Goal: Check status: Check status

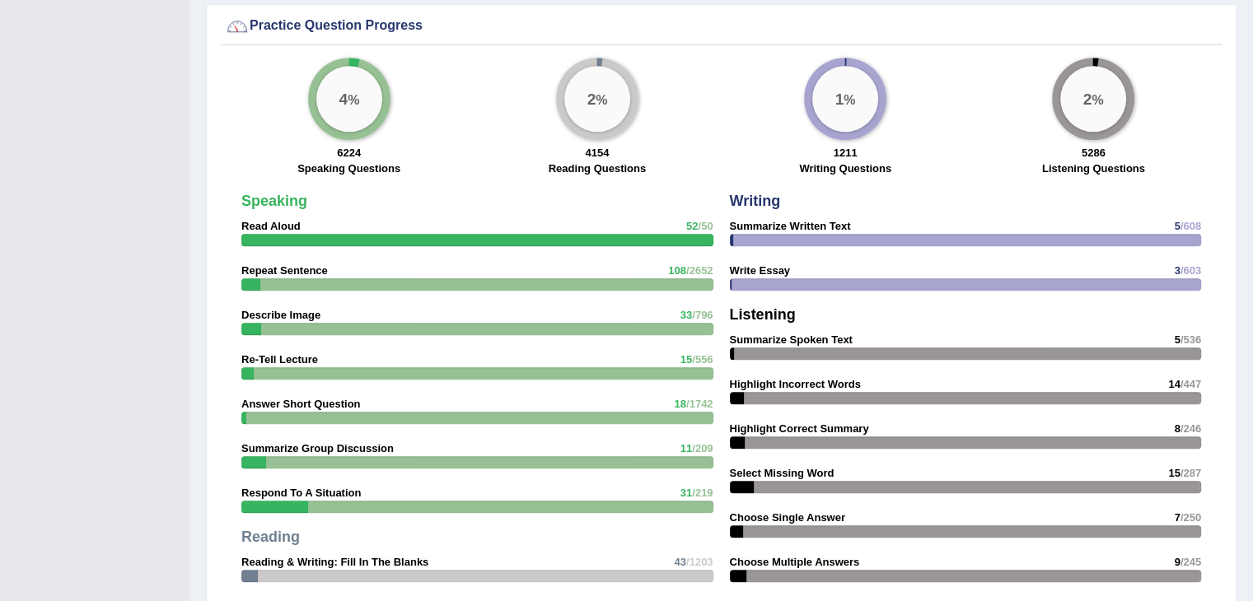
scroll to position [1100, 0]
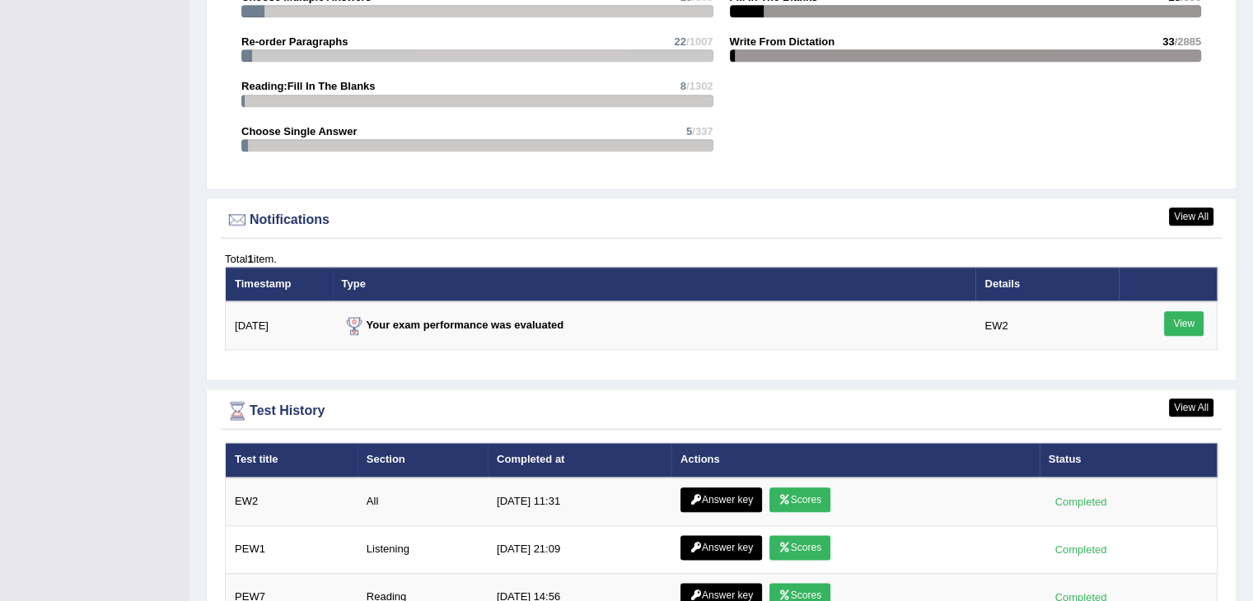
scroll to position [1819, 0]
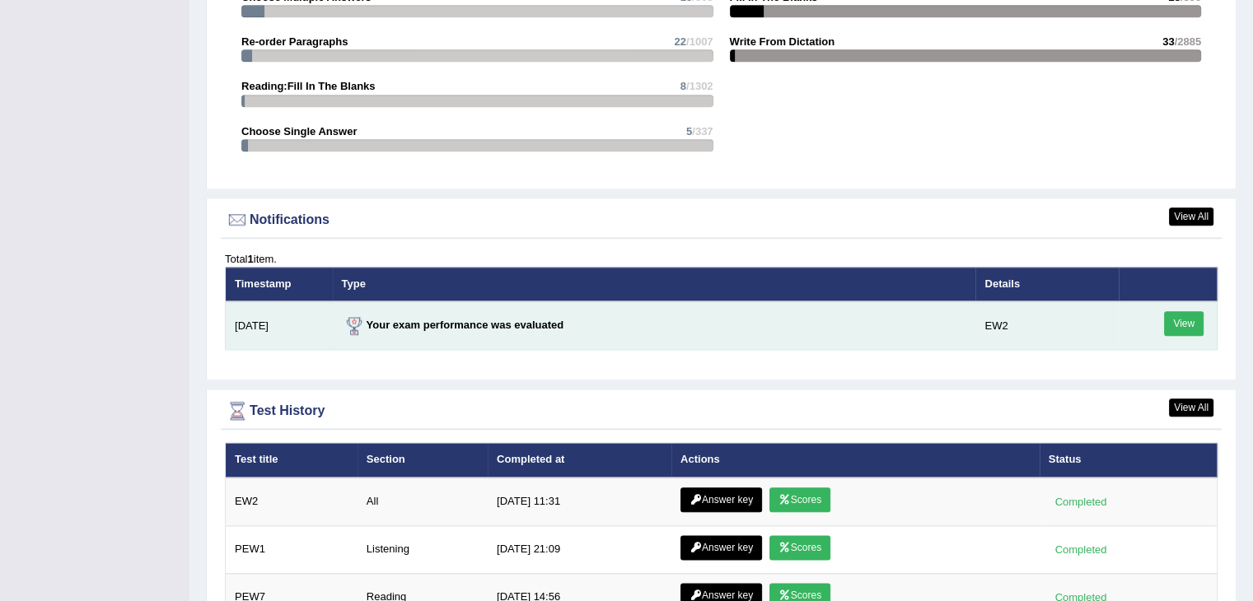
click at [1187, 321] on link "View" at bounding box center [1184, 323] width 40 height 25
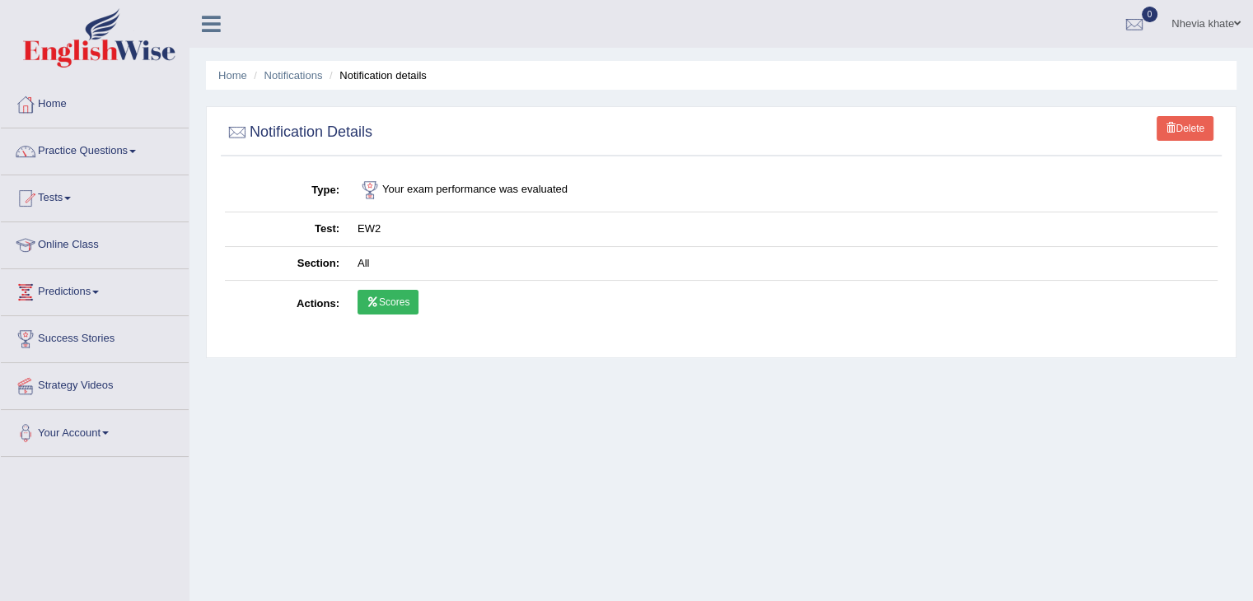
click at [393, 300] on link "Scores" at bounding box center [387, 302] width 61 height 25
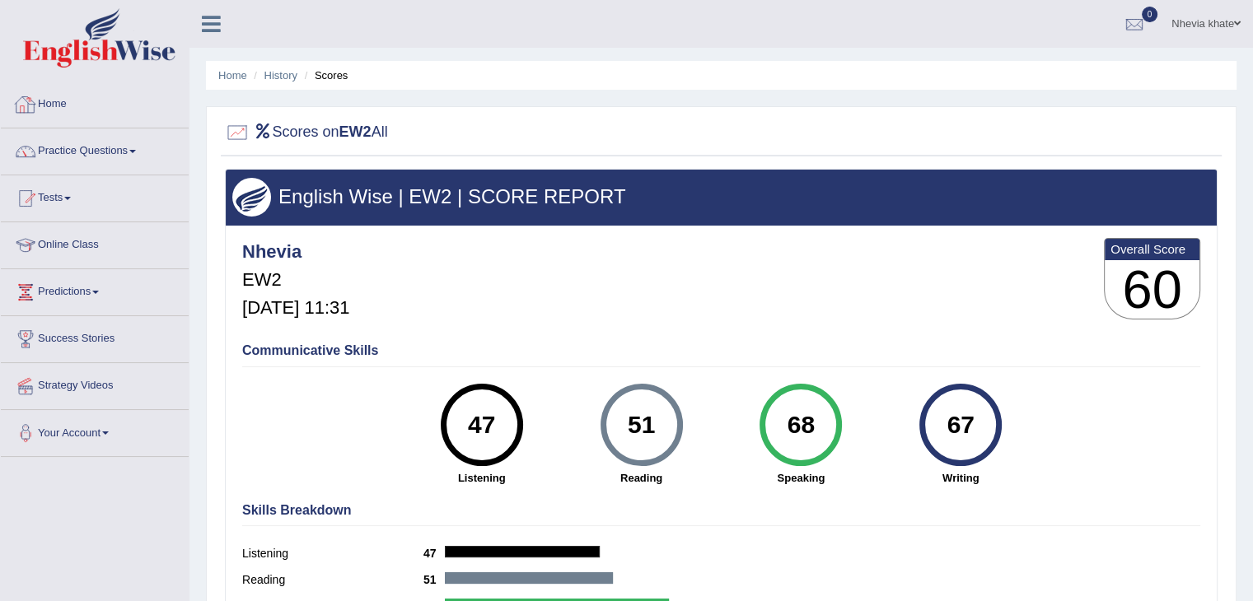
click at [79, 102] on link "Home" at bounding box center [95, 102] width 188 height 41
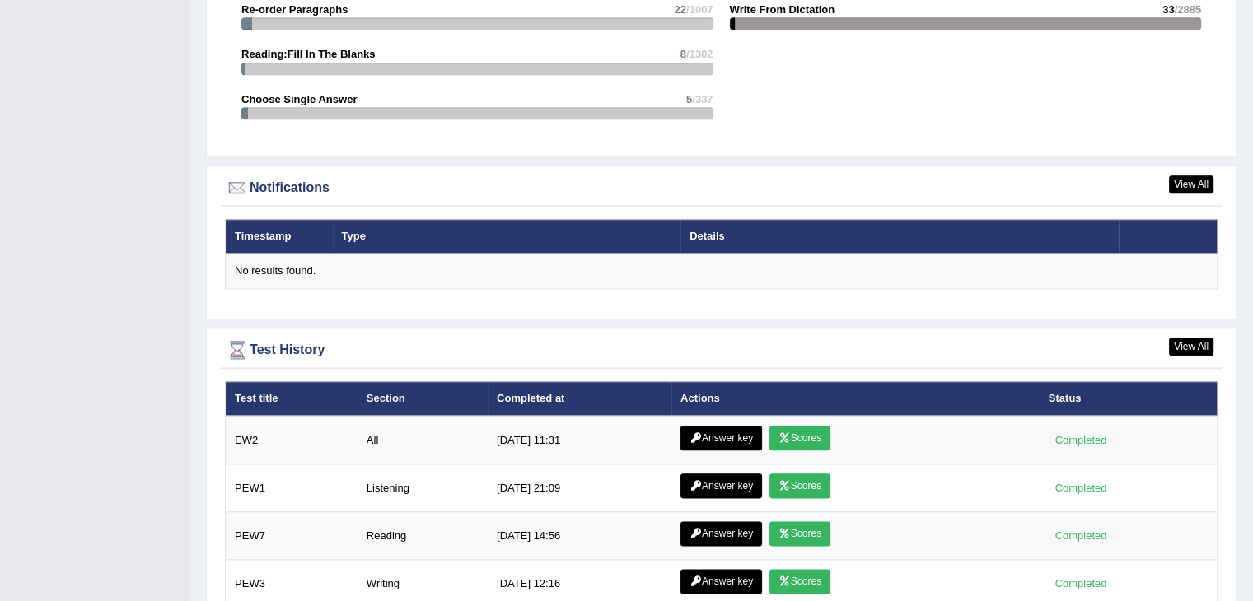
scroll to position [1868, 0]
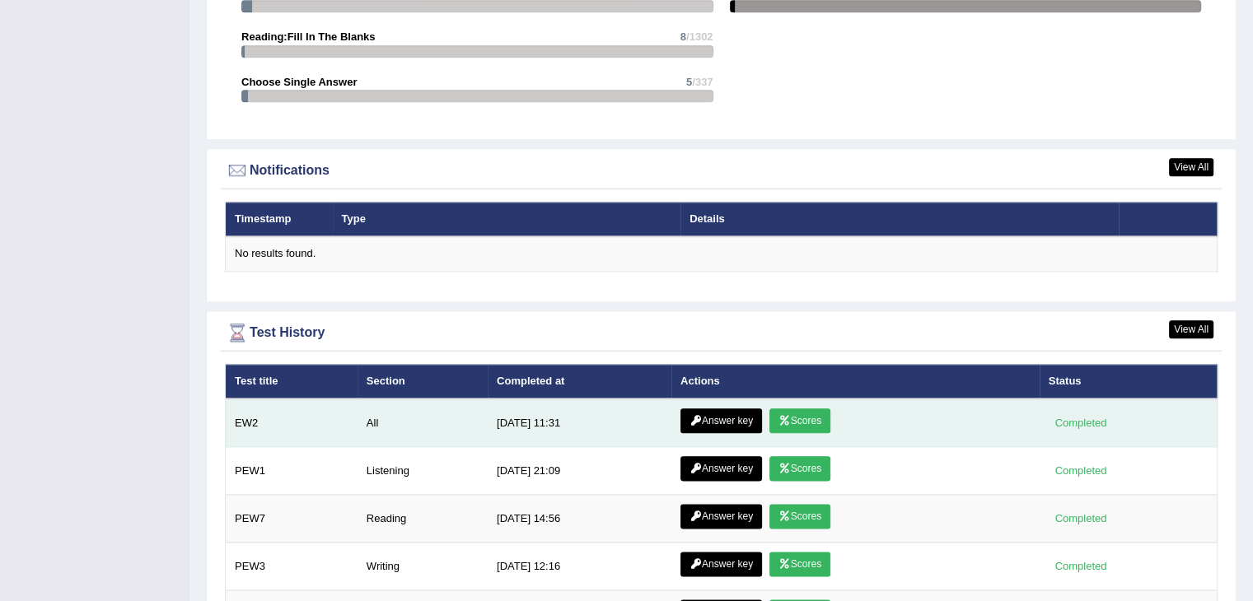
click at [714, 412] on link "Answer key" at bounding box center [721, 421] width 82 height 25
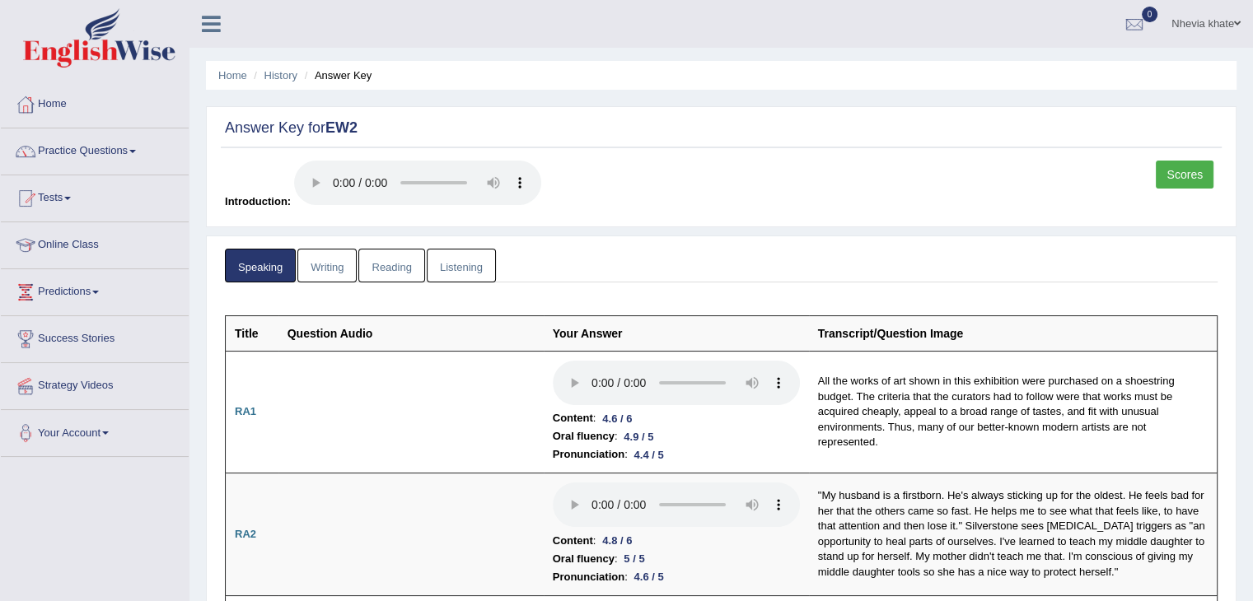
click at [347, 263] on link "Writing" at bounding box center [326, 266] width 59 height 34
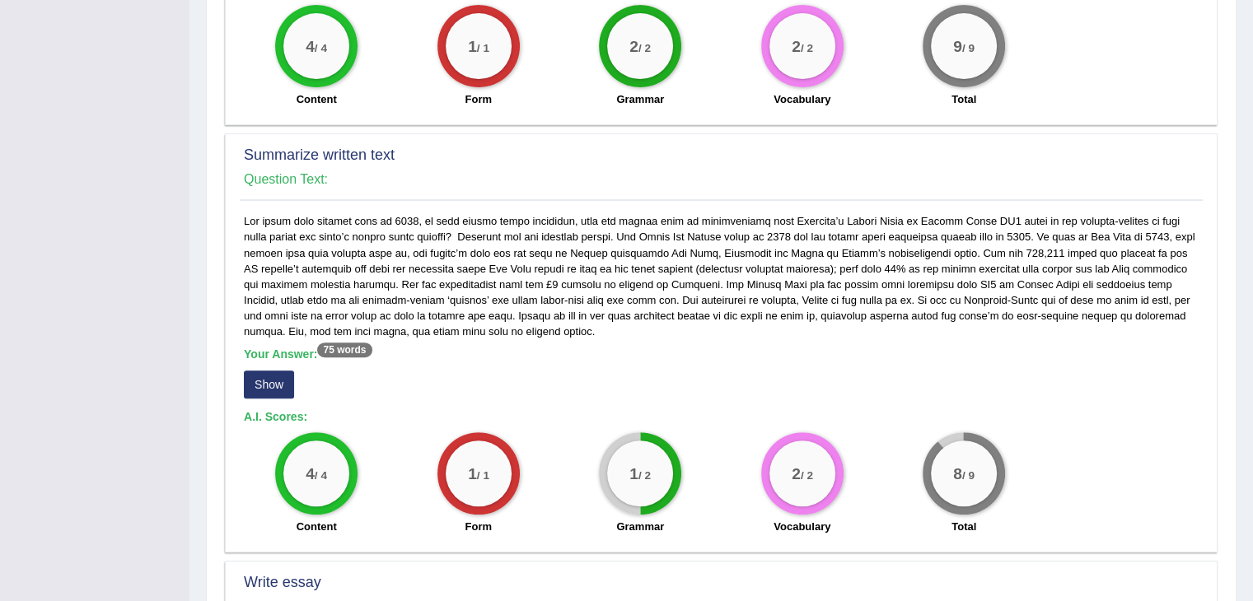
scroll to position [675, 0]
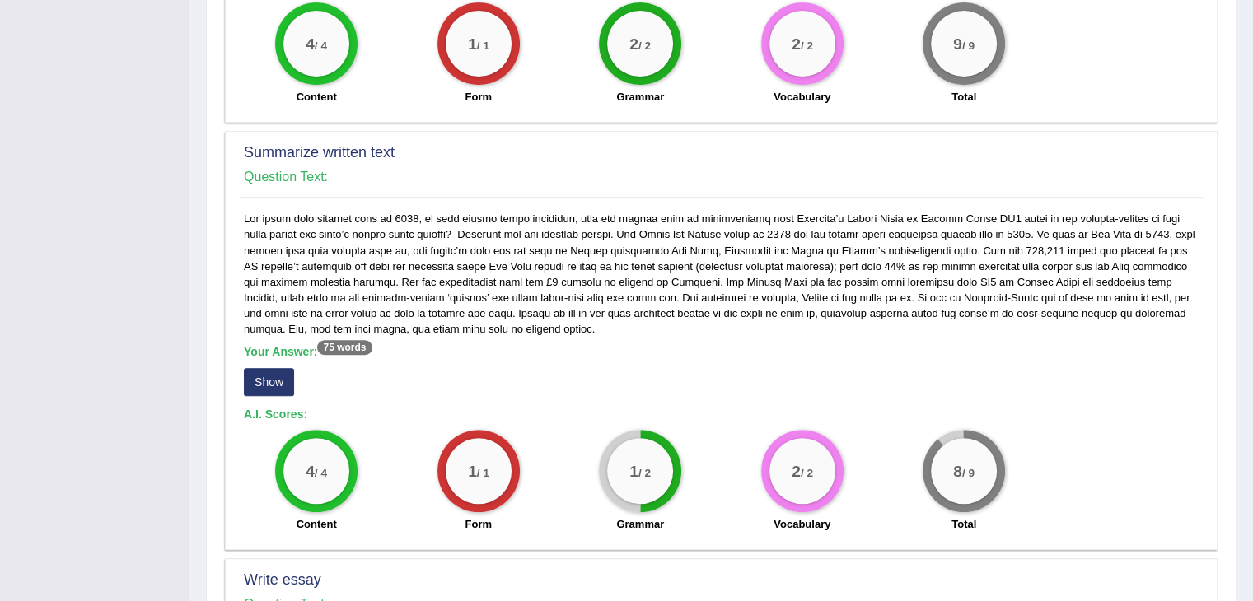
click at [257, 368] on button "Show" at bounding box center [269, 382] width 50 height 28
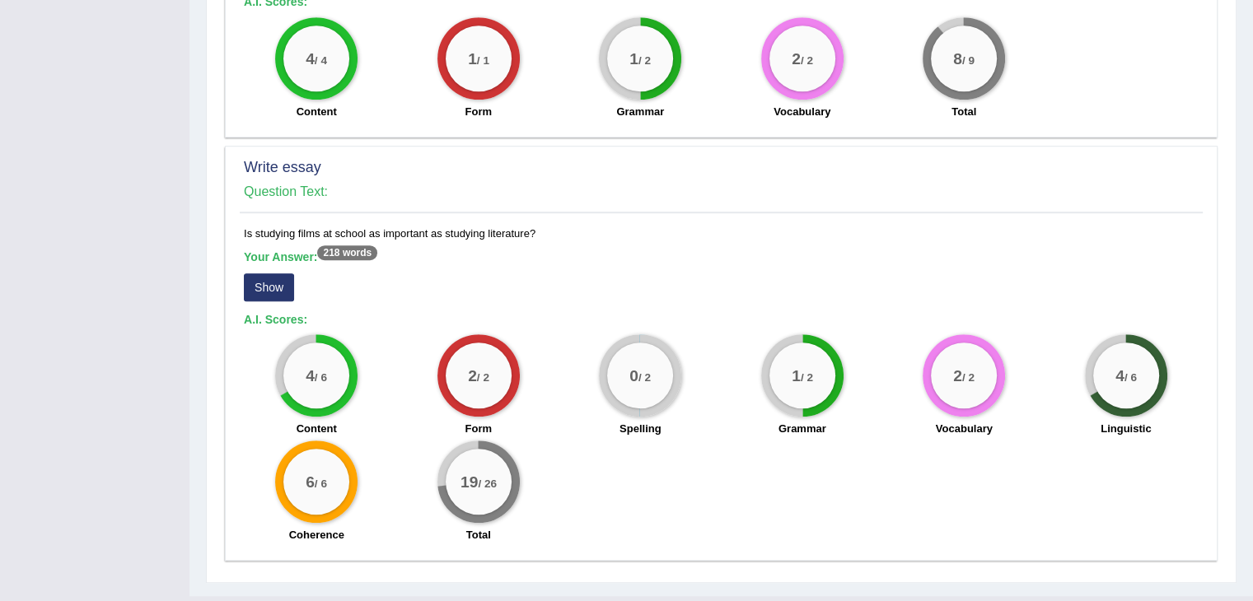
scroll to position [1120, 0]
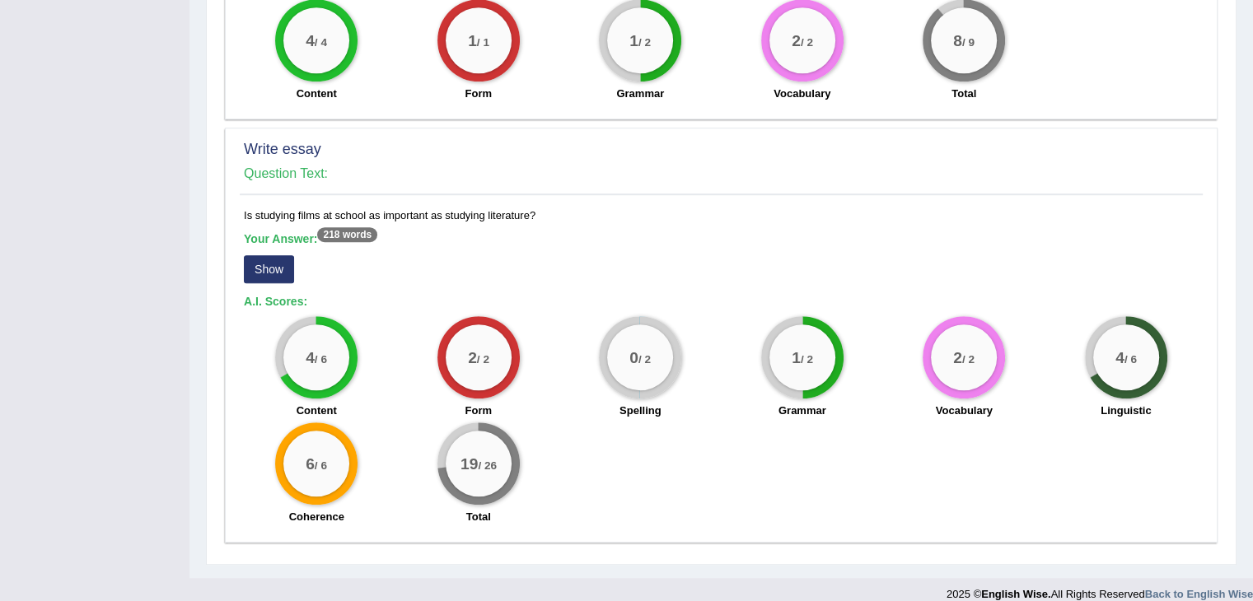
click at [268, 255] on button "Show" at bounding box center [269, 269] width 50 height 28
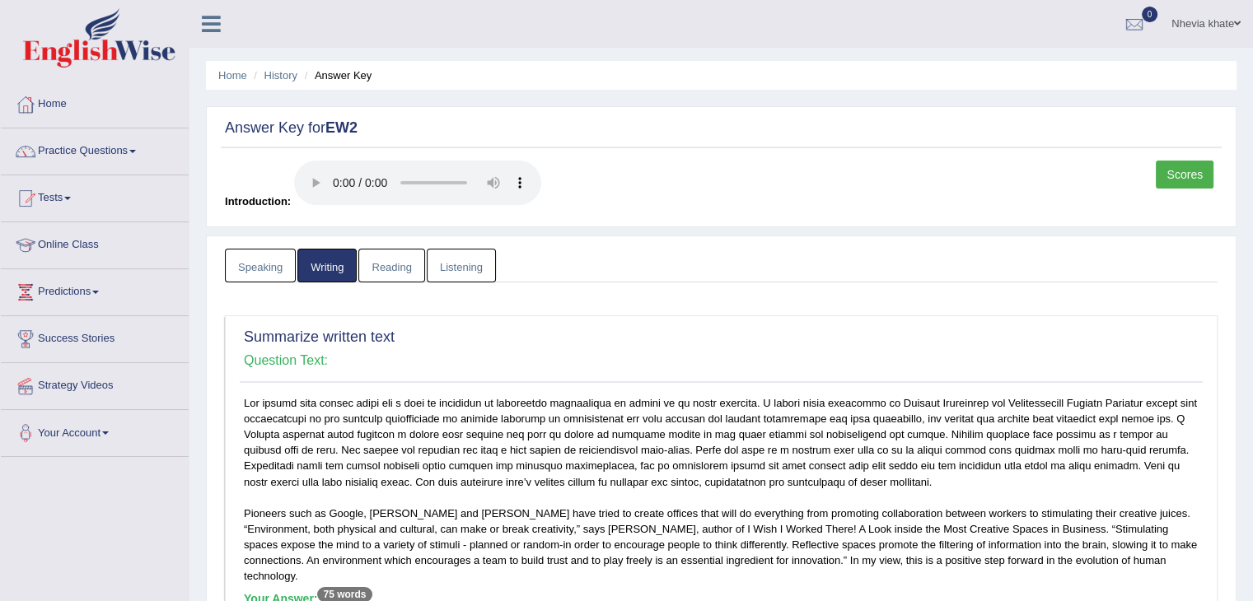
scroll to position [0, 0]
click at [406, 264] on link "Reading" at bounding box center [391, 266] width 66 height 34
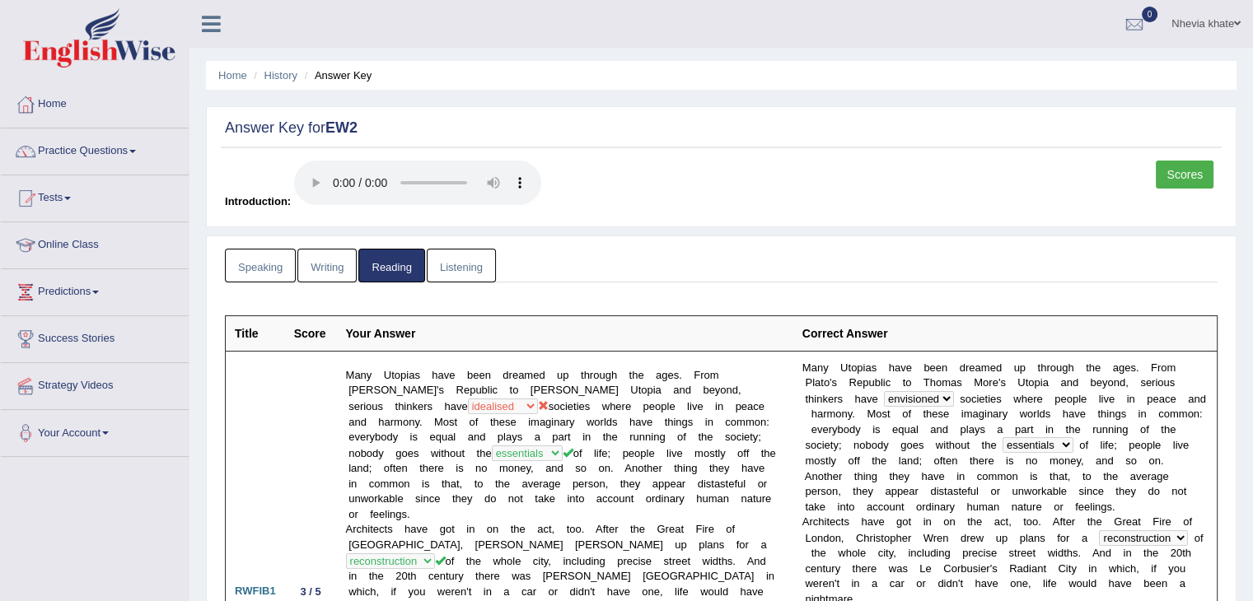
click at [463, 260] on link "Listening" at bounding box center [461, 266] width 69 height 34
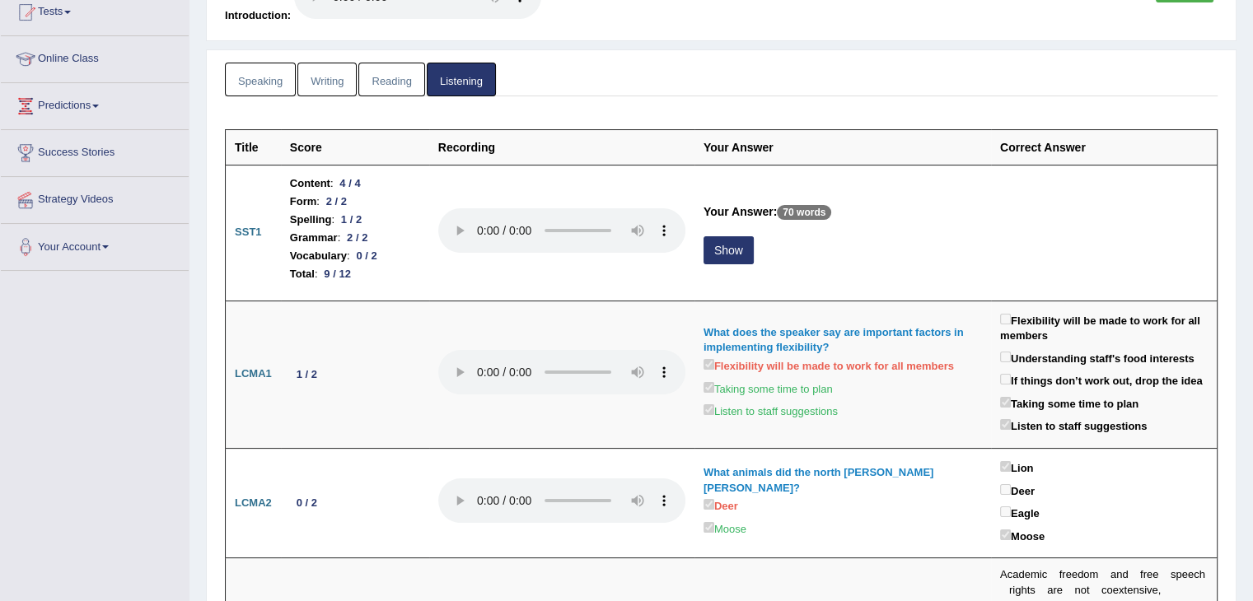
scroll to position [191, 0]
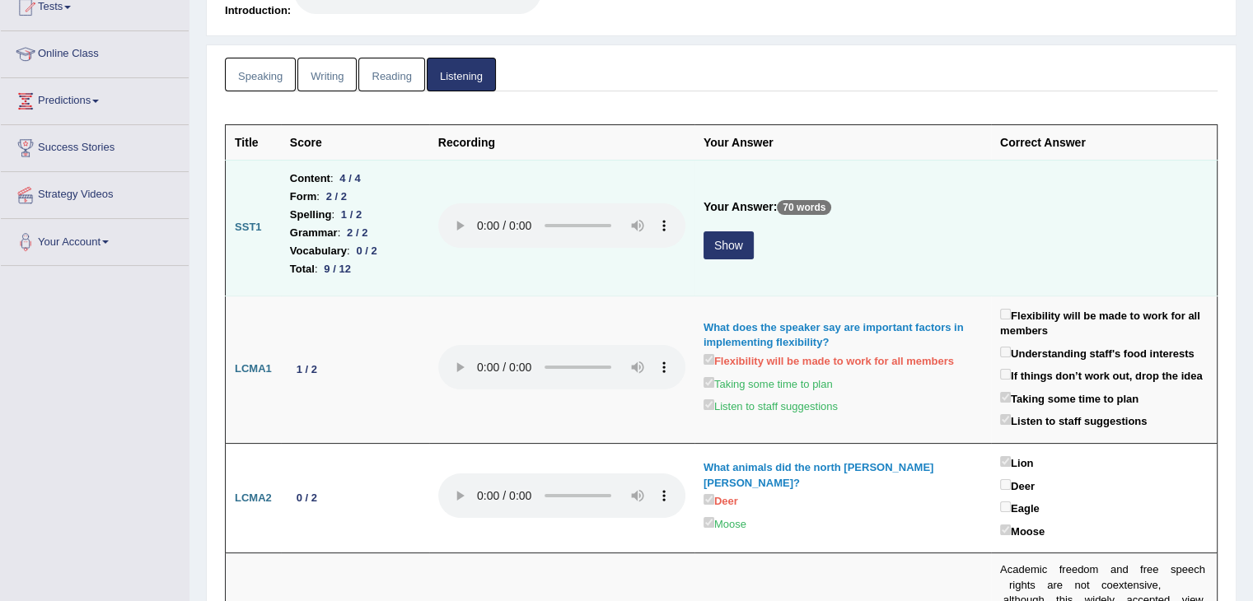
click at [722, 235] on button "Show" at bounding box center [728, 245] width 50 height 28
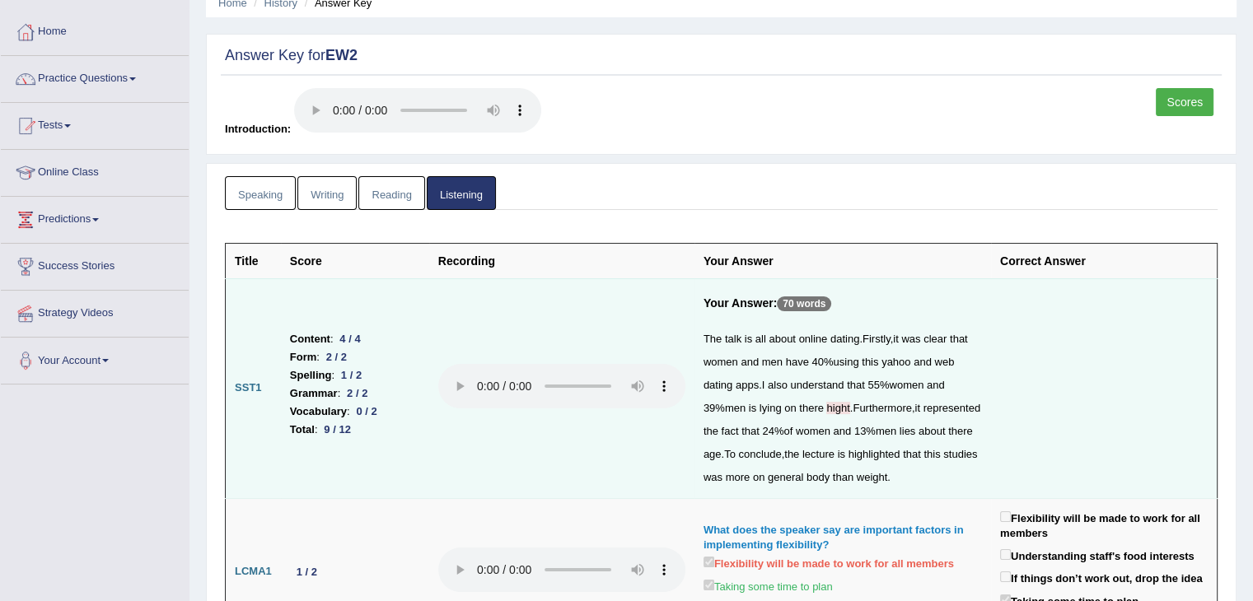
scroll to position [0, 0]
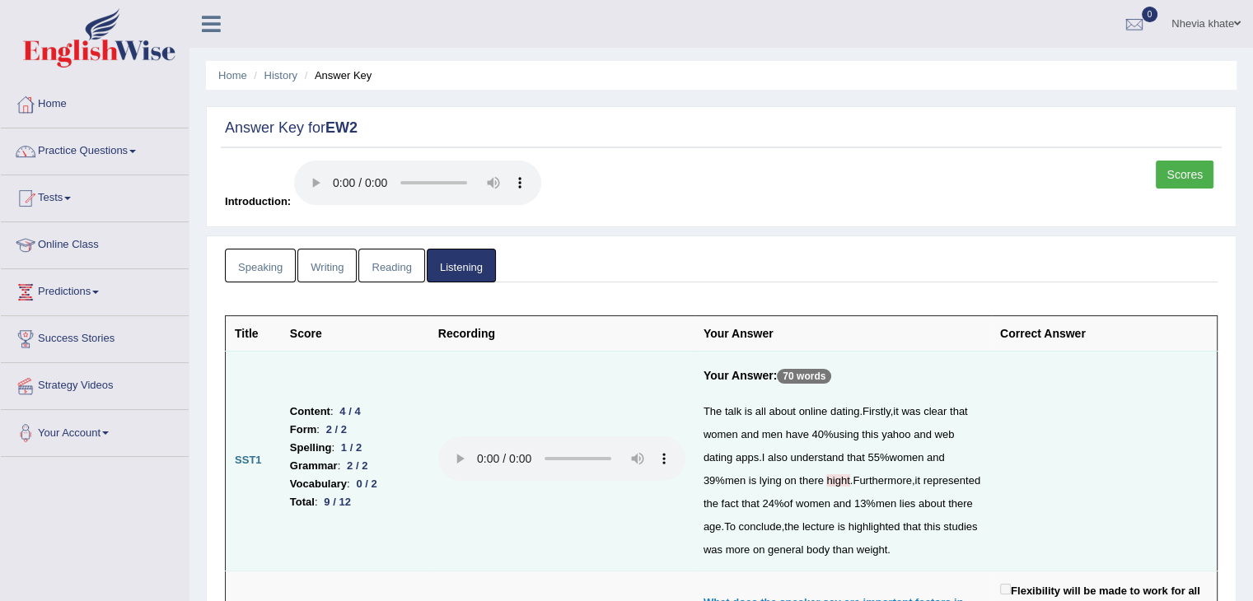
click at [60, 97] on link "Home" at bounding box center [95, 102] width 188 height 41
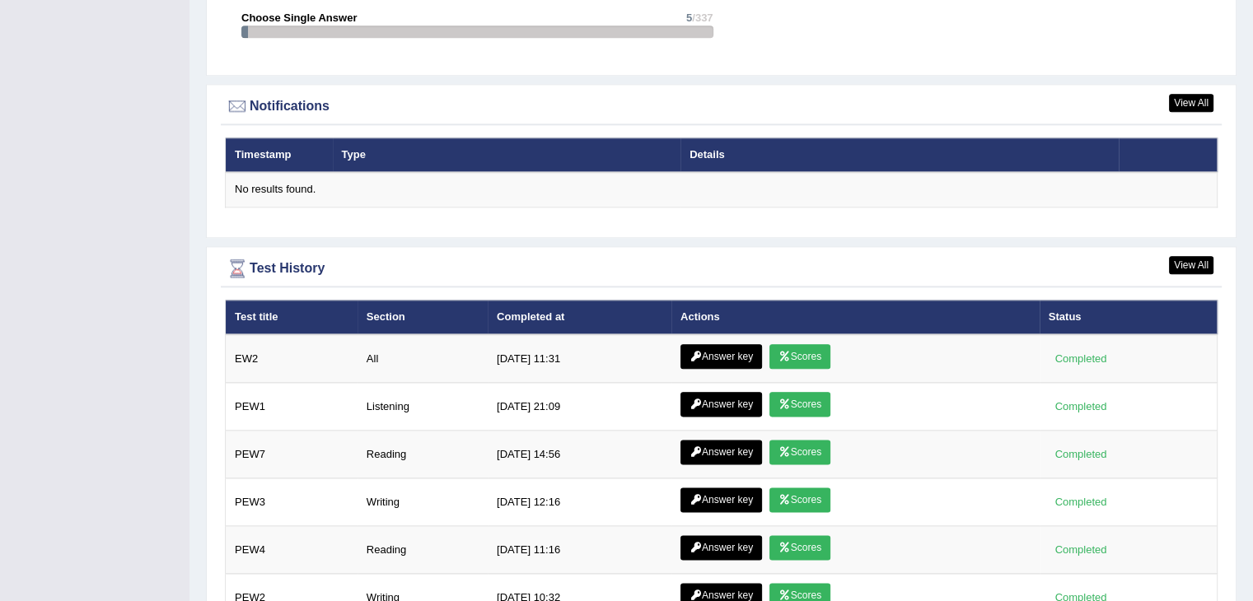
scroll to position [1933, 0]
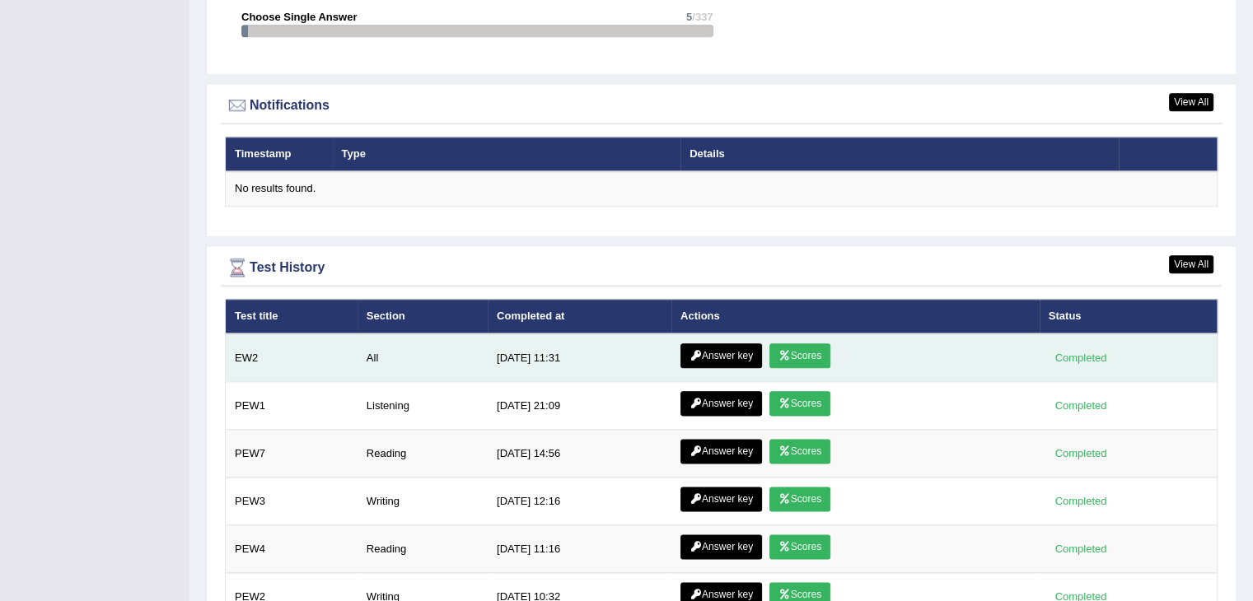
click at [804, 348] on link "Scores" at bounding box center [799, 355] width 61 height 25
